Goal: Answer question/provide support: Share knowledge or assist other users

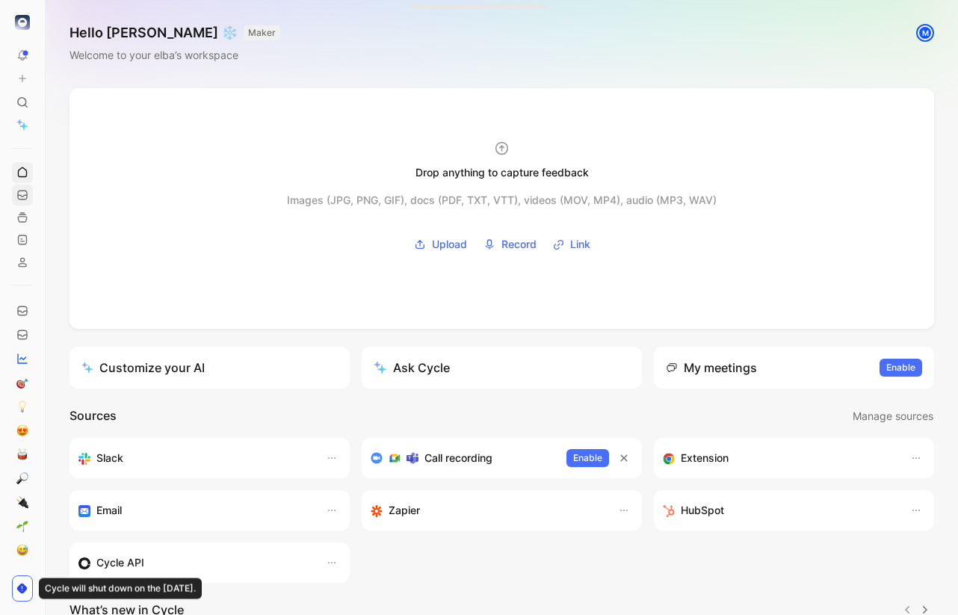
click at [28, 191] on link at bounding box center [22, 194] width 21 height 21
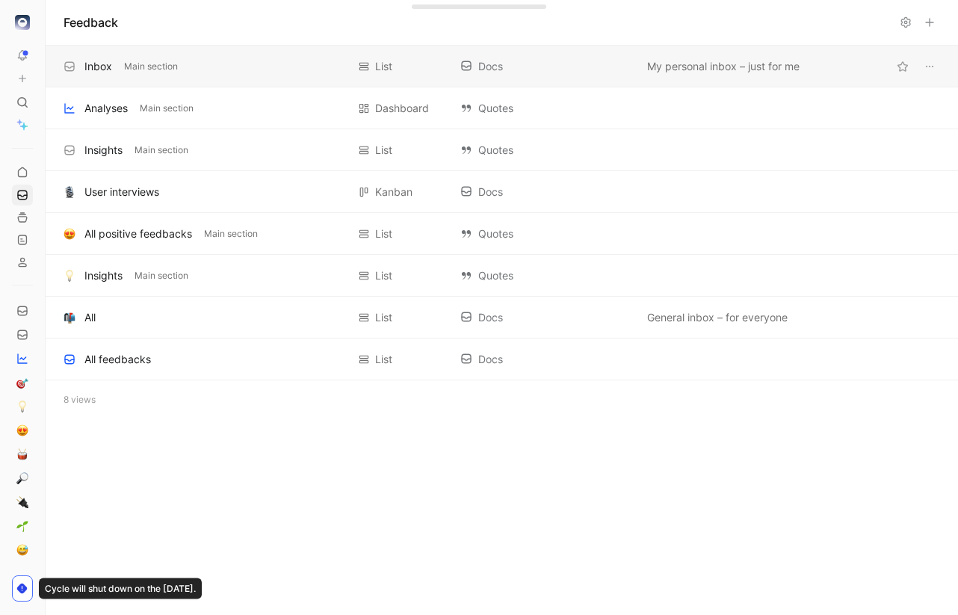
click at [112, 69] on div "Inbox Main section" at bounding box center [204, 67] width 283 height 18
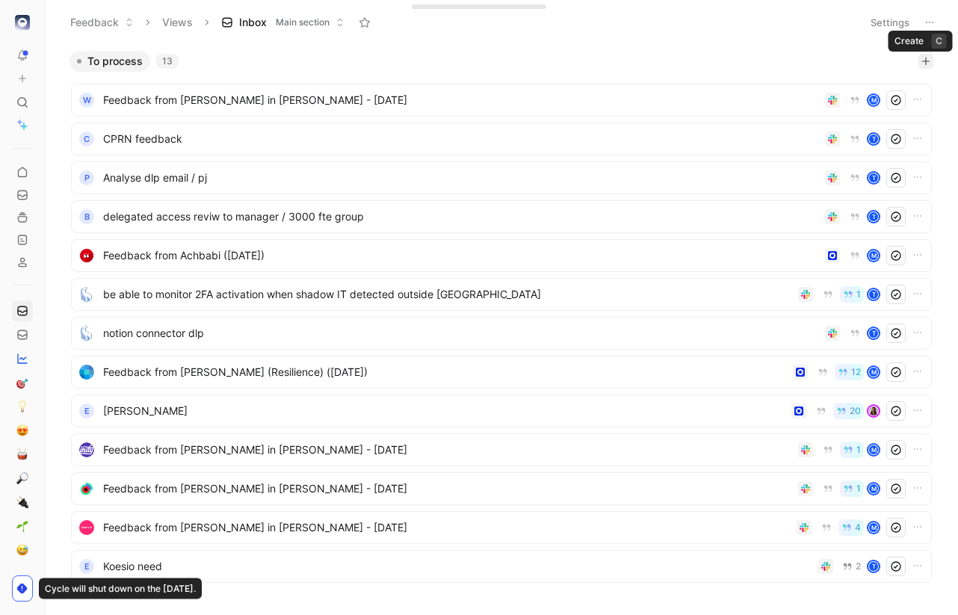
click at [924, 60] on icon "button" at bounding box center [925, 61] width 9 height 9
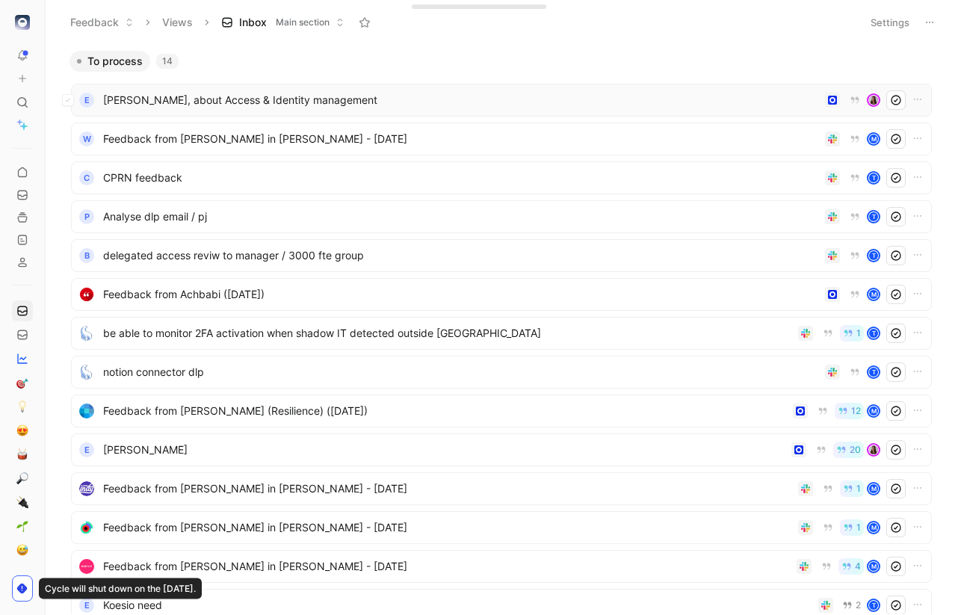
click at [337, 93] on span "[PERSON_NAME], about Access & Identity management" at bounding box center [461, 100] width 716 height 18
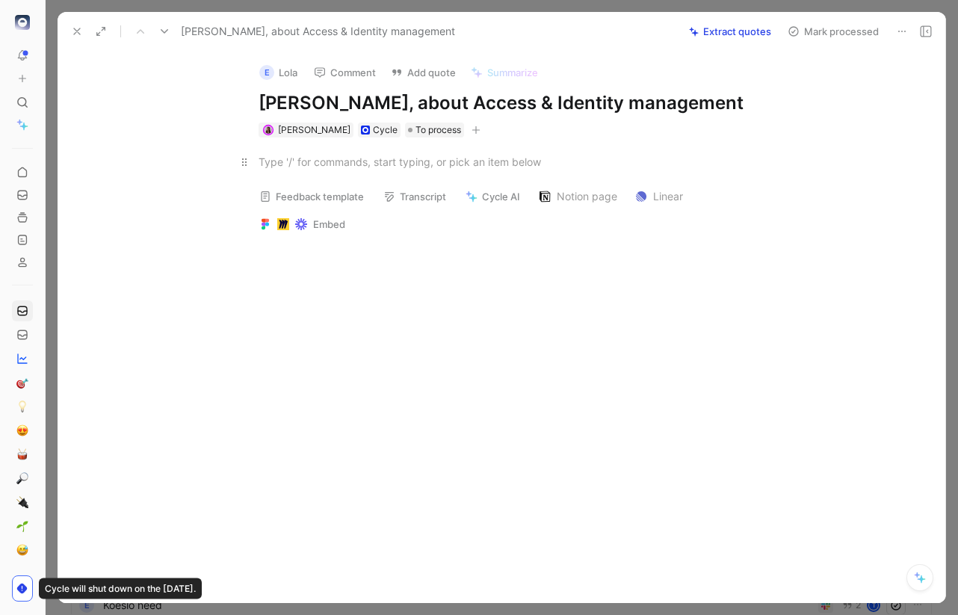
click at [334, 163] on div at bounding box center [516, 162] width 517 height 16
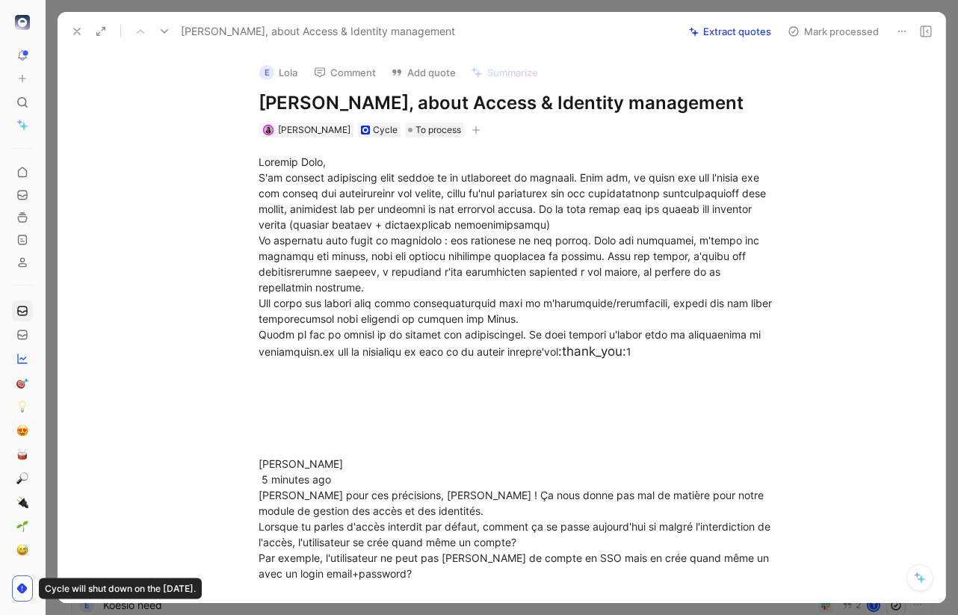
click at [80, 31] on icon at bounding box center [77, 31] width 12 height 12
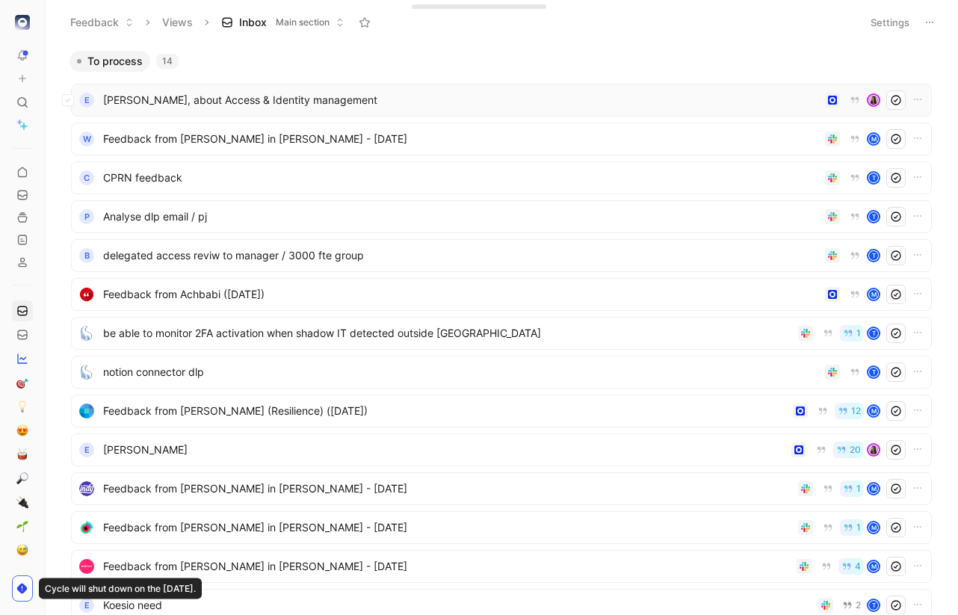
click at [207, 103] on span "[PERSON_NAME], about Access & Identity management" at bounding box center [461, 100] width 716 height 18
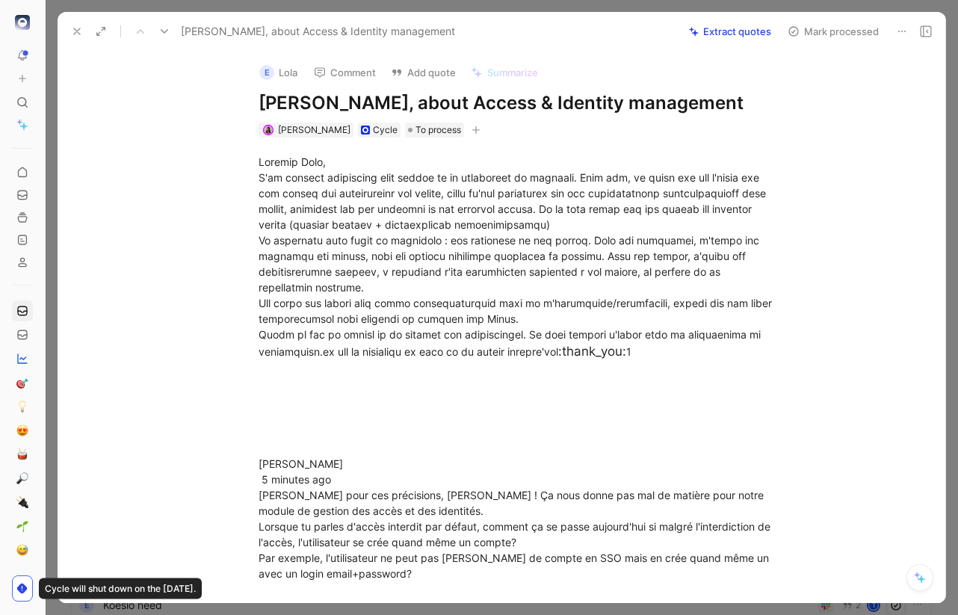
click at [80, 40] on button at bounding box center [76, 31] width 21 height 21
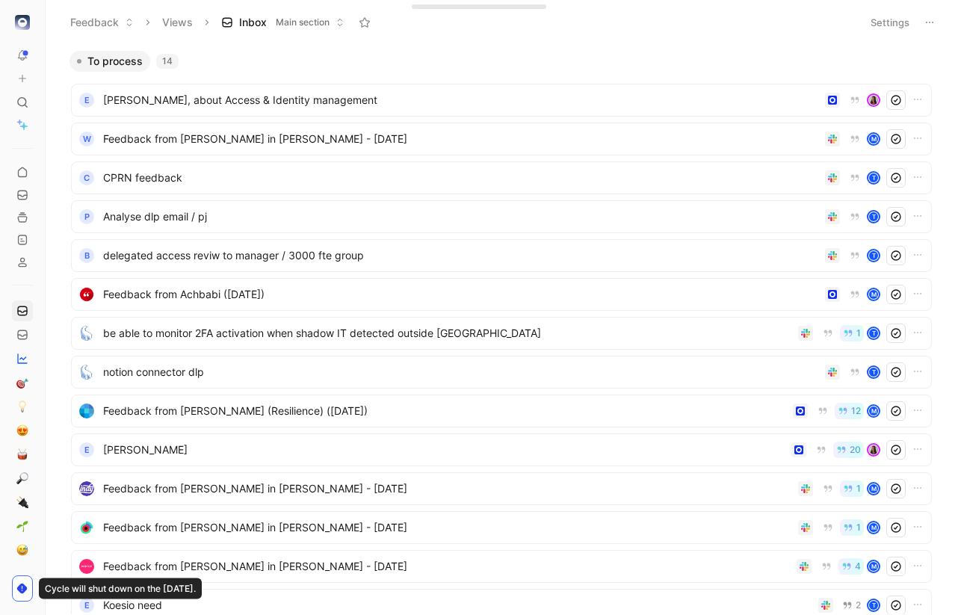
click at [12, 56] on button at bounding box center [22, 55] width 21 height 21
